Goal: Task Accomplishment & Management: Complete application form

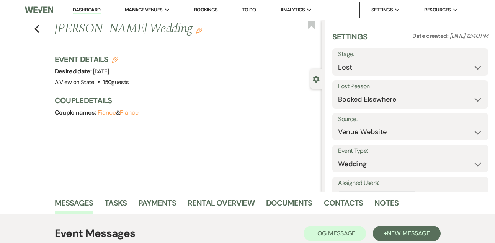
select select "8"
select select "6"
select select "5"
click at [84, 7] on link "Dashboard" at bounding box center [87, 10] width 28 height 7
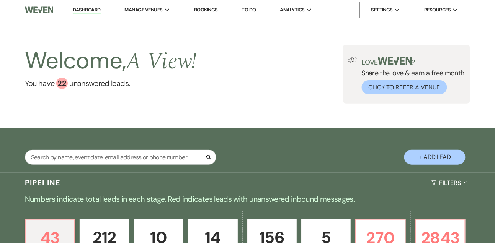
click at [88, 6] on li "Dashboard" at bounding box center [86, 9] width 35 height 15
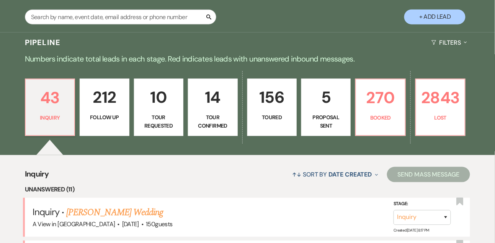
scroll to position [121, 0]
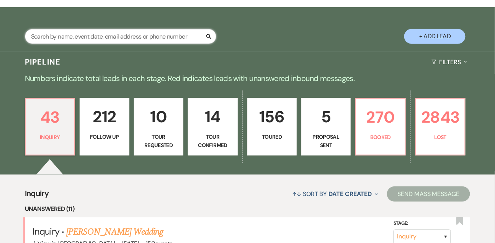
click at [138, 44] on input "text" at bounding box center [120, 36] width 191 height 15
type input "[PERSON_NAME] [PERSON_NAME]"
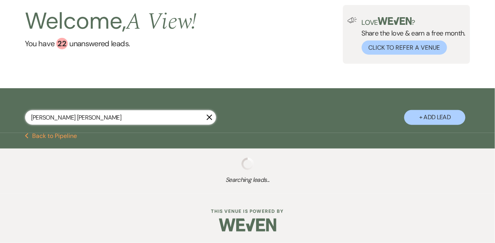
scroll to position [121, 0]
select select "8"
select select "4"
select select "6"
select select "8"
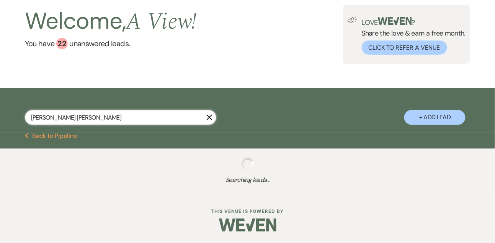
select select "6"
select select "8"
select select "4"
select select "8"
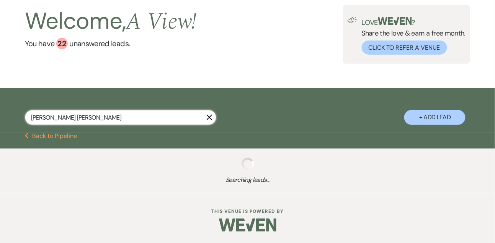
select select "6"
select select "8"
select select "4"
select select "8"
select select "4"
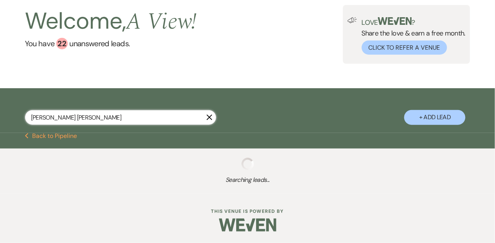
select select "8"
select select "4"
select select "8"
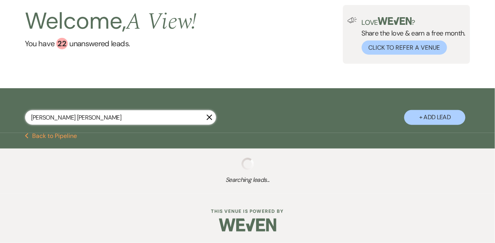
select select "8"
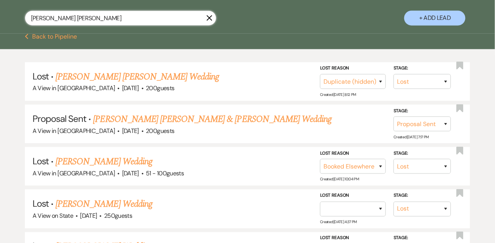
scroll to position [157, 0]
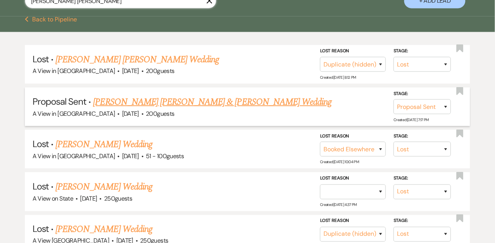
type input "[PERSON_NAME] [PERSON_NAME]"
click at [146, 103] on link "[PERSON_NAME] [PERSON_NAME] & [PERSON_NAME] Wedding" at bounding box center [212, 102] width 239 height 14
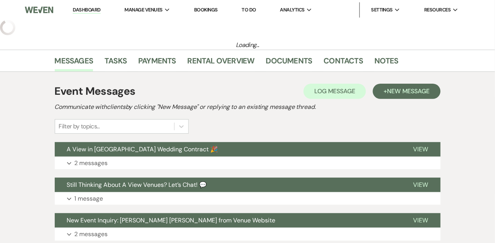
select select "6"
select select "5"
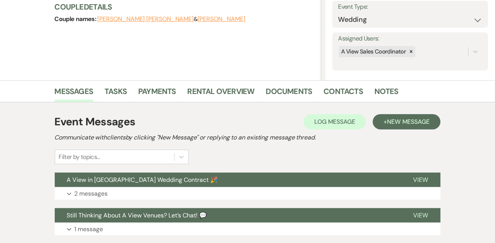
scroll to position [200, 0]
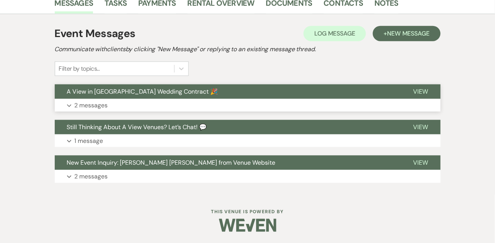
click at [106, 105] on p "2 messages" at bounding box center [91, 106] width 33 height 10
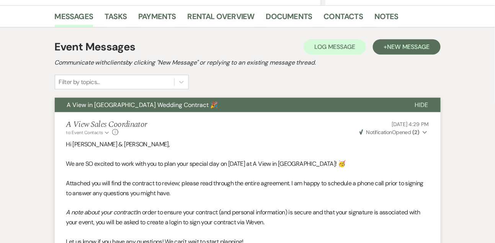
scroll to position [0, 0]
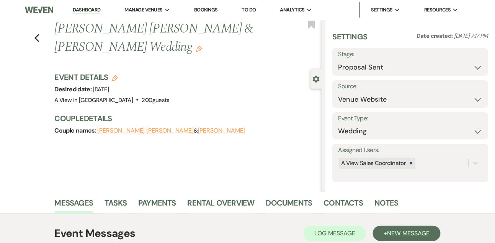
click at [93, 10] on link "Dashboard" at bounding box center [87, 10] width 28 height 7
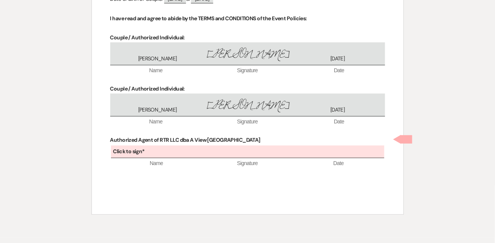
scroll to position [3232, 0]
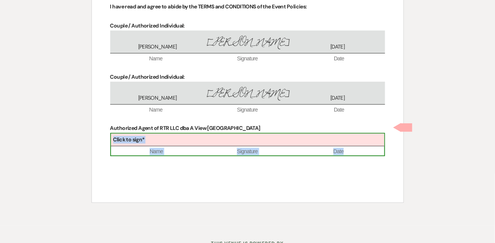
click at [166, 134] on div "Click to sign*" at bounding box center [247, 140] width 273 height 13
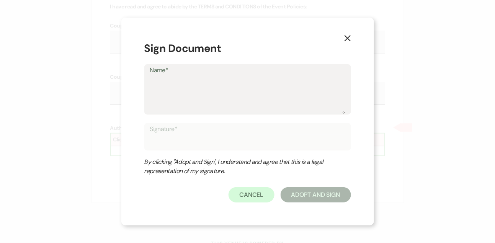
type textarea "L"
type input "L"
type textarea "Li"
type input "Li"
type textarea "Lin"
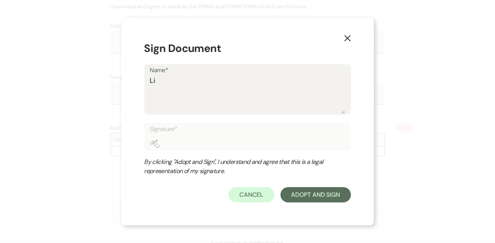
type input "Lin"
type textarea "Lind"
type input "Lind"
type textarea "Linds"
type input "Linds"
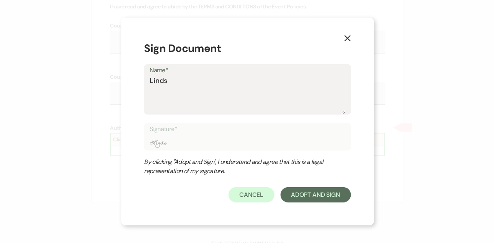
type textarea "Lindsa"
type input "Lindsa"
type textarea "Lindsay"
type input "Lindsay"
type textarea "Lindsay"
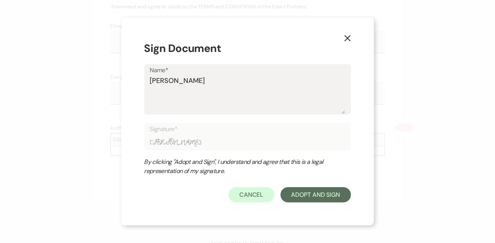
type input "Lindsay"
type textarea "Lindsay L"
type input "Lindsay L"
type textarea "Lindsay Le"
type input "Lindsay Le"
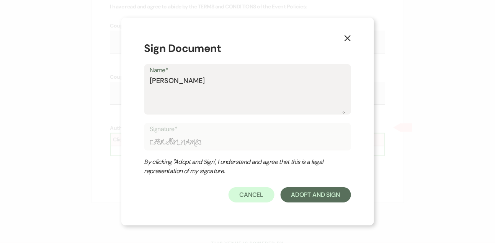
type textarea "Lindsay Lev"
type input "Lindsay Lev"
type textarea "[PERSON_NAME]"
type input "[PERSON_NAME]"
type textarea "[PERSON_NAME]"
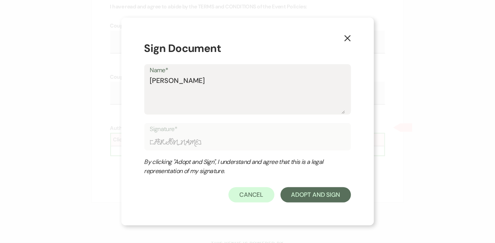
type input "[PERSON_NAME]"
type textarea "[PERSON_NAME]"
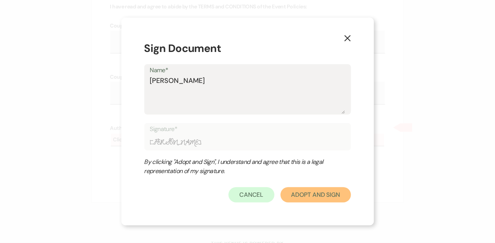
click at [297, 188] on button "Adopt And Sign" at bounding box center [316, 195] width 70 height 15
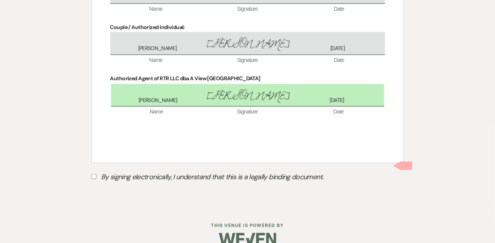
scroll to position [3286, 0]
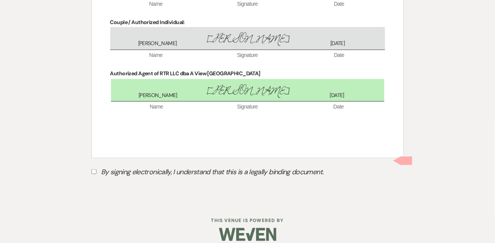
click at [95, 170] on input "By signing electronically, I understand that this is a legally binding document." at bounding box center [94, 172] width 5 height 5
checkbox input "true"
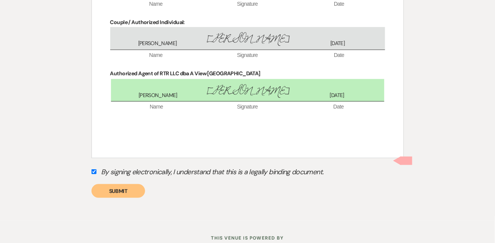
click at [115, 188] on button "Submit" at bounding box center [119, 192] width 54 height 14
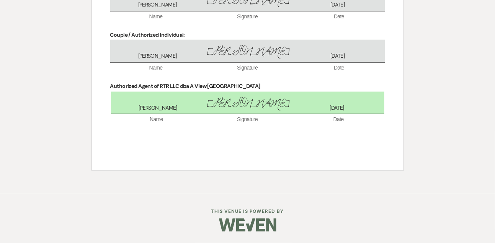
scroll to position [3264, 0]
